Goal: Communication & Community: Answer question/provide support

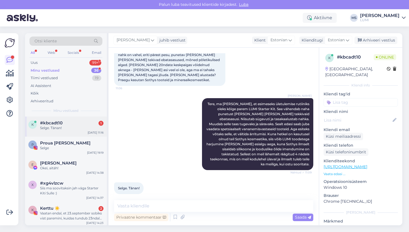
click at [57, 128] on div "Selge. Tänan!" at bounding box center [72, 127] width 64 height 5
click at [50, 64] on div "Uus 99+" at bounding box center [66, 63] width 73 height 8
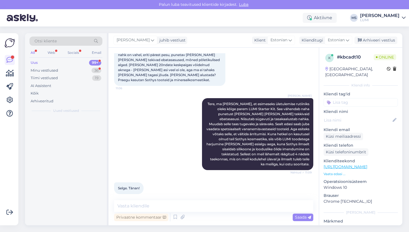
scroll to position [0, 0]
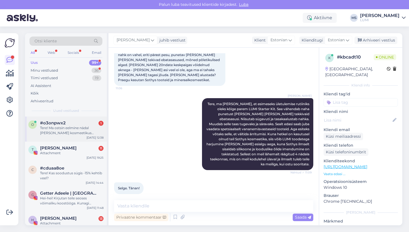
click at [70, 137] on div "o #o3onpwx2 1 Tere! Ma ostsin eelmine nädal [PERSON_NAME] kosmeetikus käimist t…" at bounding box center [66, 128] width 82 height 25
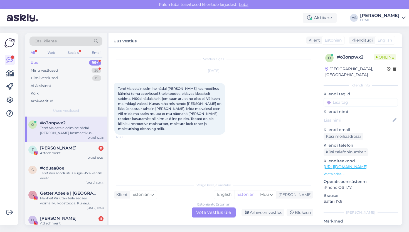
click at [207, 211] on div "Estonian to Estonian Võta vestlus üle" at bounding box center [214, 212] width 44 height 10
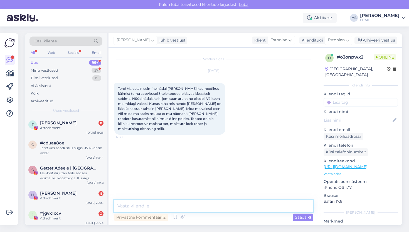
click at [180, 204] on textarea at bounding box center [213, 206] width 199 height 12
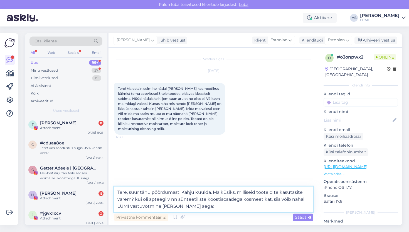
paste textarea "[URL][DOMAIN_NAME]"
type textarea "Tere, suur tänu pöördumast. Kahju kuulda. Ma küsiks, milliseid tooteid te kasut…"
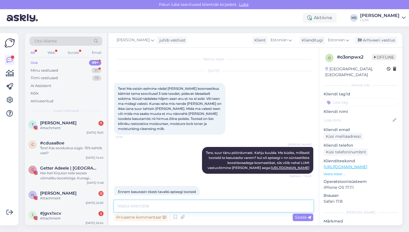
scroll to position [58, 0]
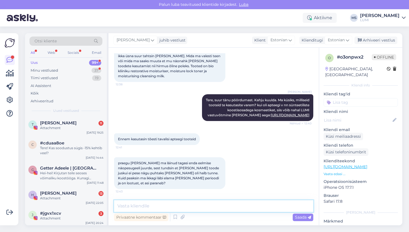
click at [180, 209] on textarea at bounding box center [213, 206] width 199 height 12
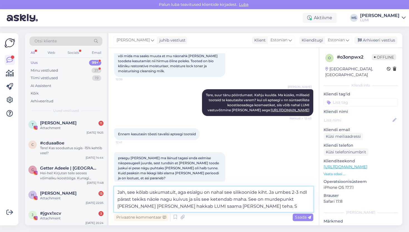
type textarea "Jah, see kõlab uskumatult, aga esialgu on nahal see silikoonide kiht. Ja umbes …"
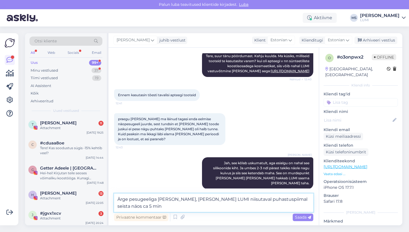
scroll to position [103, 0]
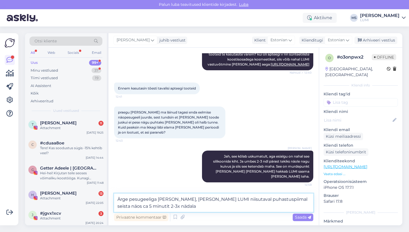
type textarea "Ärge pesugeeliga [PERSON_NAME], [PERSON_NAME] LUMI niisutaval puhastuspiimal se…"
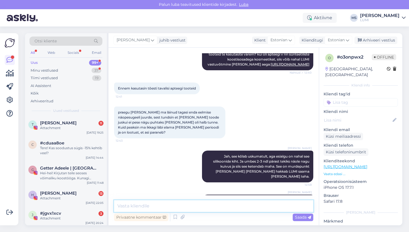
scroll to position [126, 0]
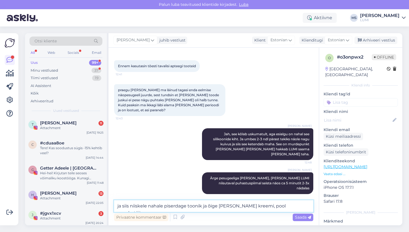
type textarea "ja siis niiskele nahale piserdage toonik ja õige [PERSON_NAME] kreemi, pool pum…"
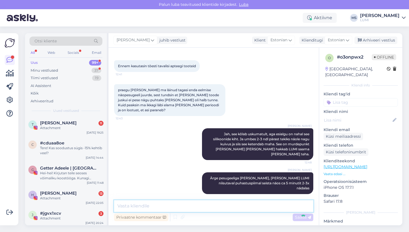
scroll to position [155, 0]
